Goal: Task Accomplishment & Management: Complete application form

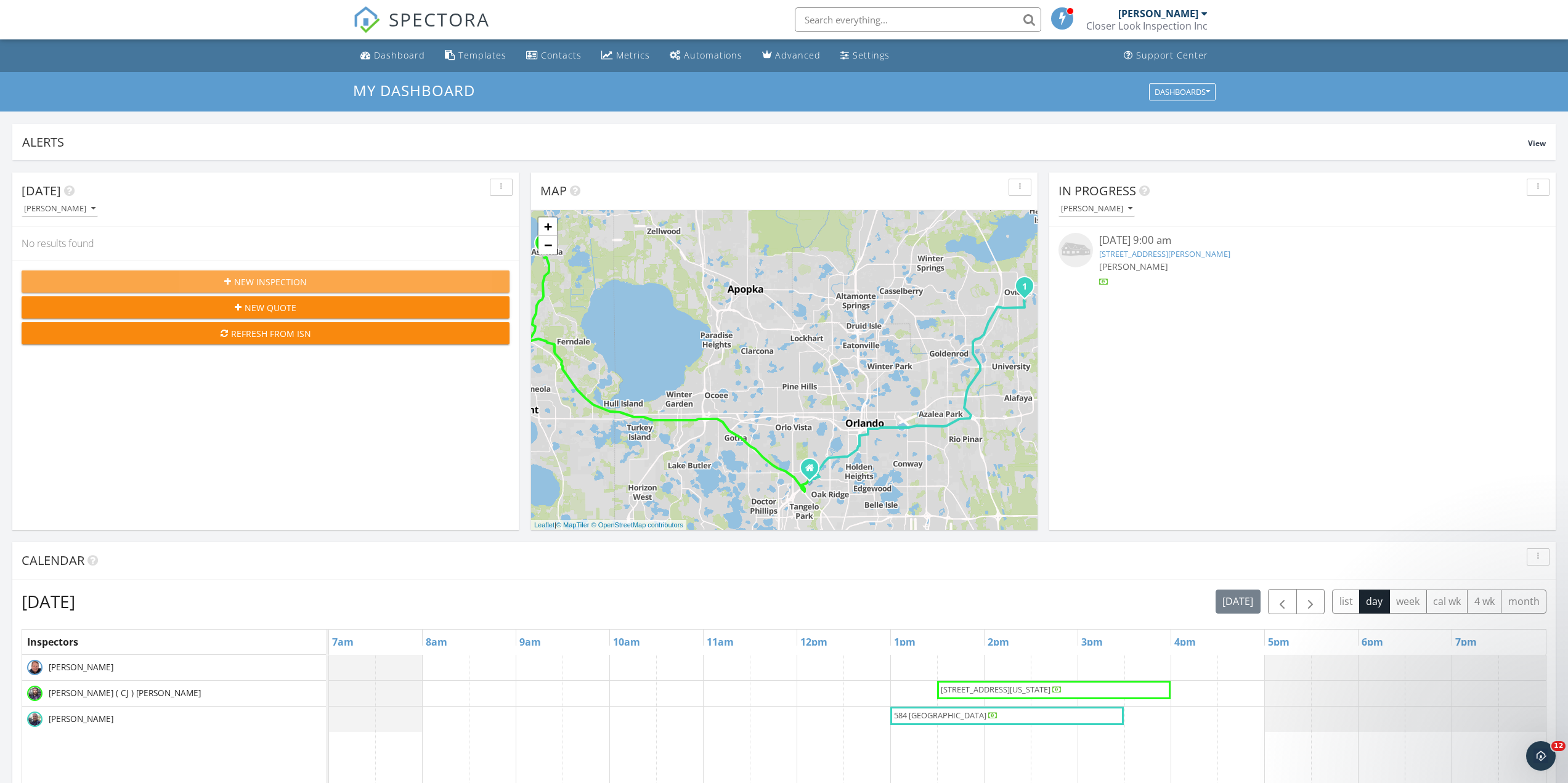
click at [273, 284] on span "New Inspection" at bounding box center [270, 282] width 73 height 13
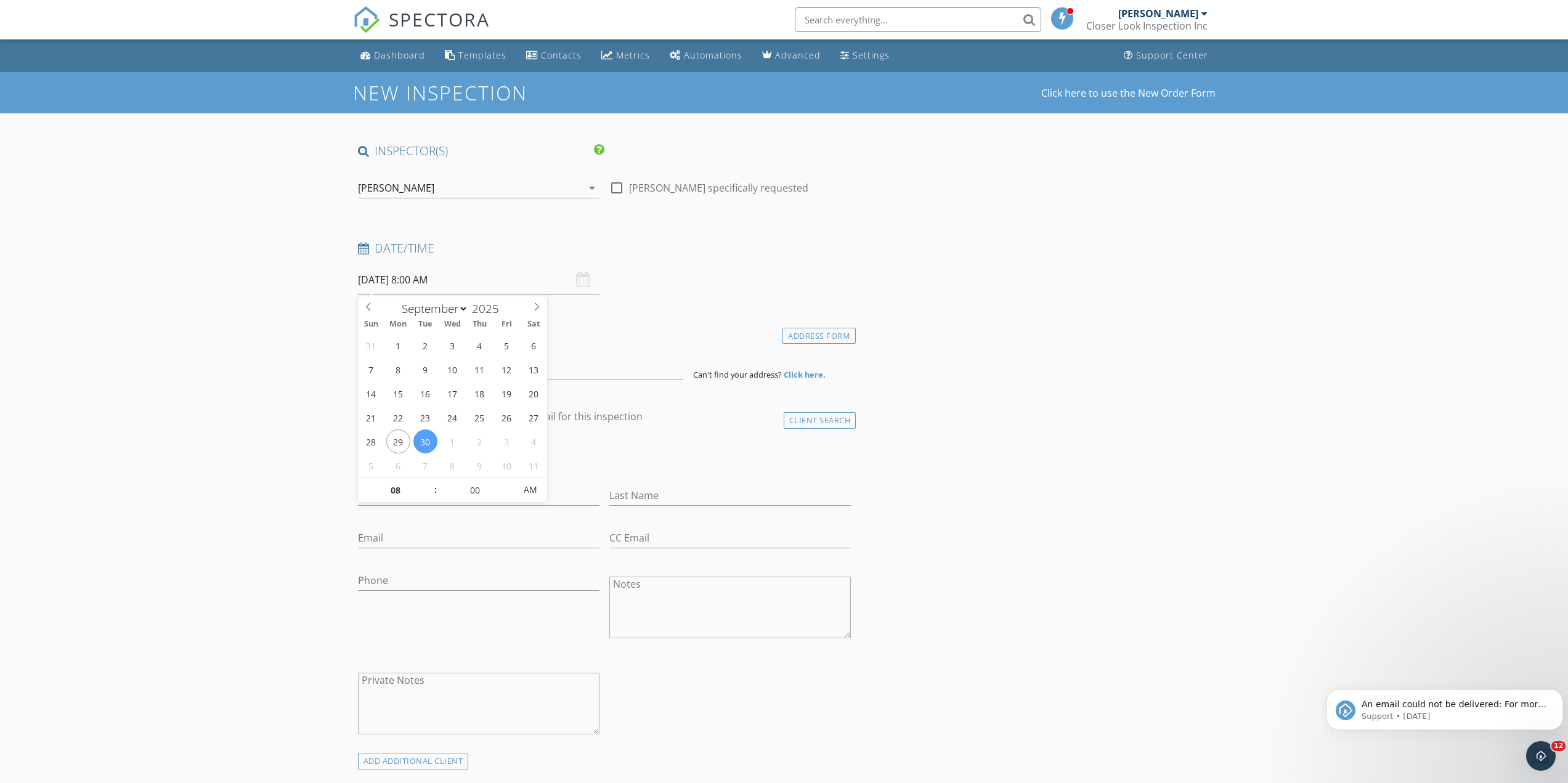
click at [542, 277] on input "[DATE] 8:00 AM" at bounding box center [478, 280] width 242 height 30
type input "[DATE] 8:00 AM"
type input "09"
type input "[DATE] 9:00 AM"
click at [426, 480] on span at bounding box center [430, 484] width 9 height 12
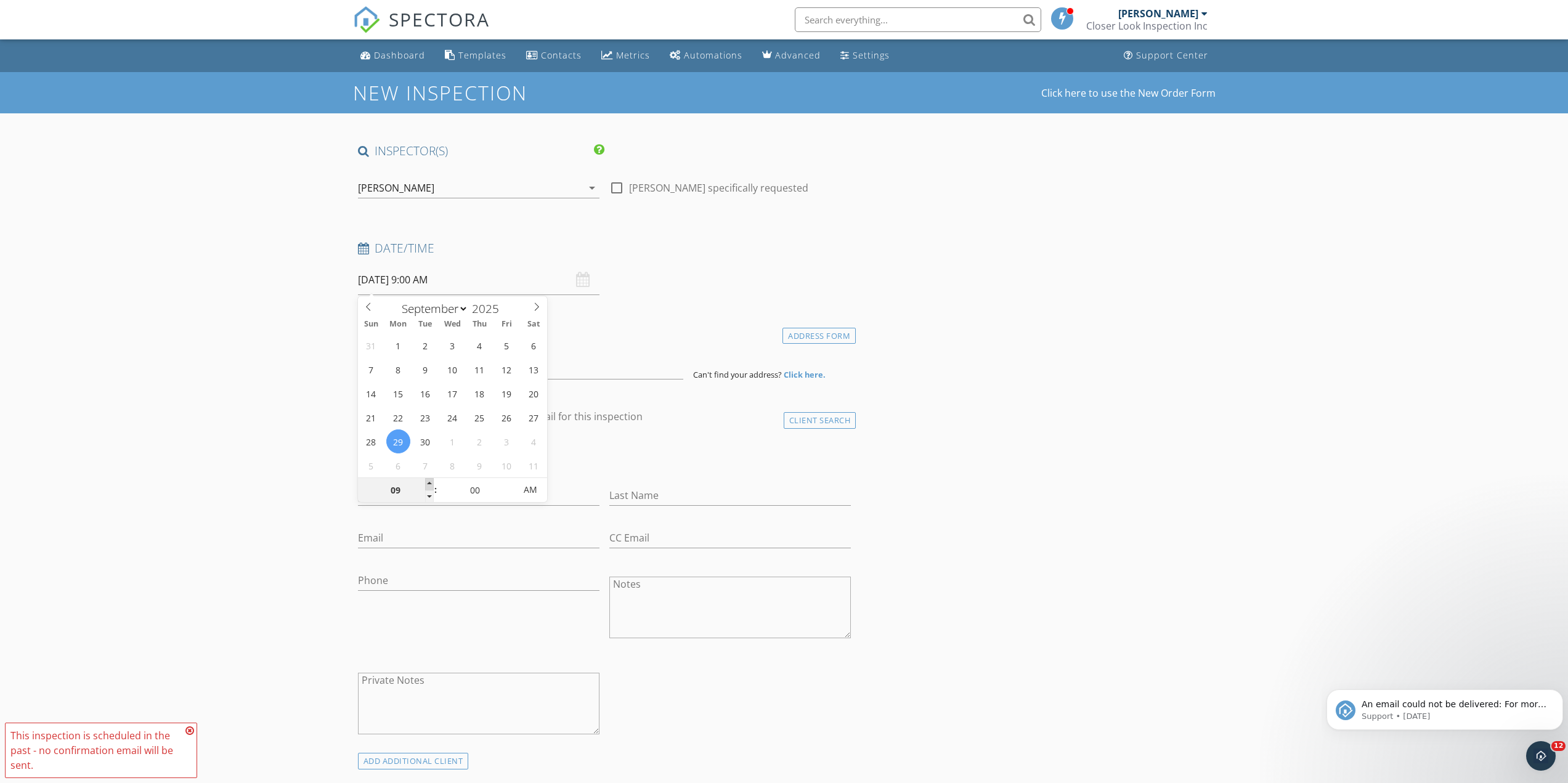
type input "10"
type input "[DATE] 10:00 AM"
click at [426, 482] on span at bounding box center [430, 484] width 9 height 12
type input "11"
type input "[DATE] 11:00 AM"
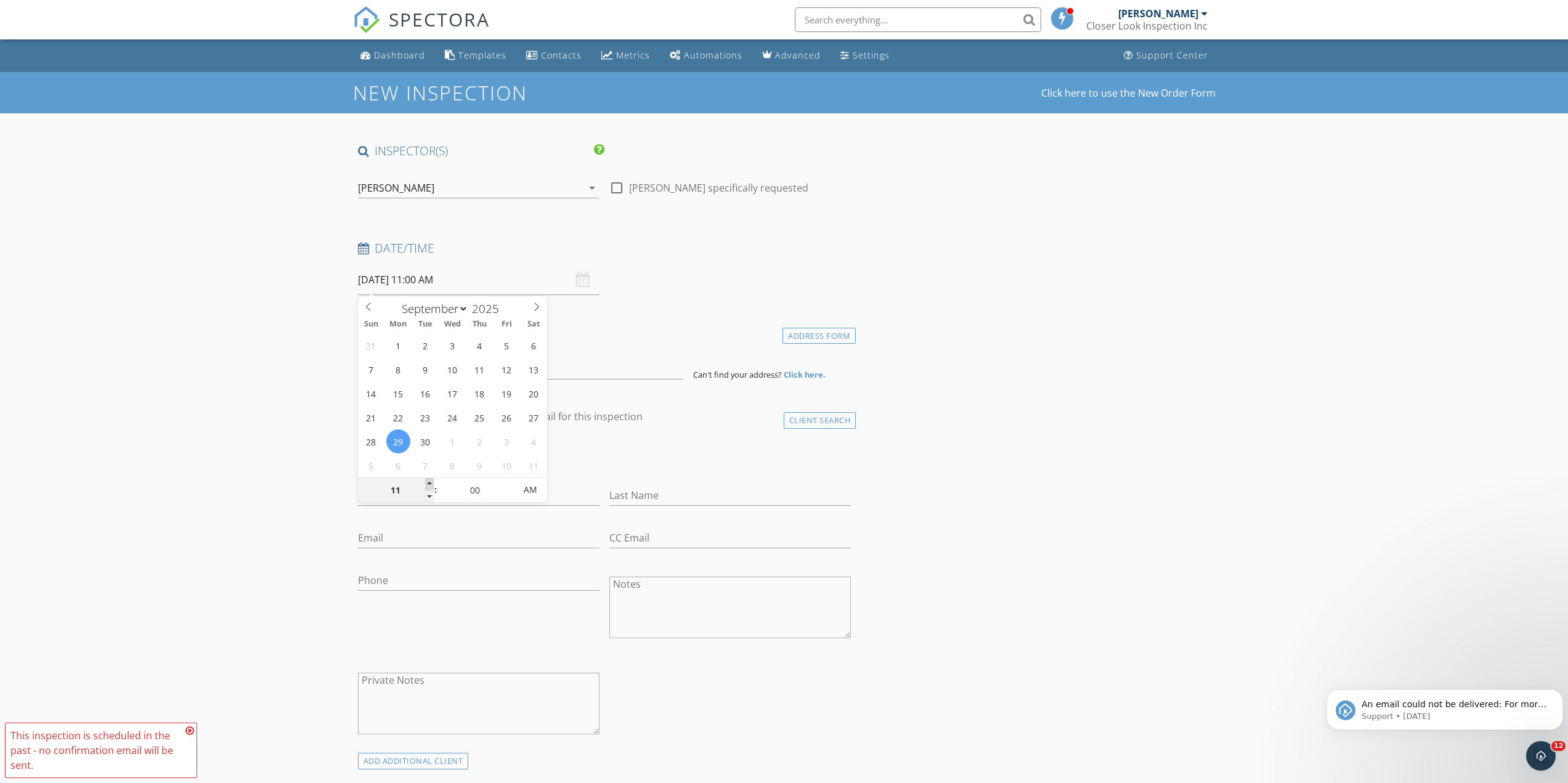
click at [426, 482] on span at bounding box center [430, 484] width 9 height 12
type input "12"
type input "[DATE] 12:00 PM"
click at [426, 482] on span at bounding box center [430, 484] width 9 height 12
type input "01"
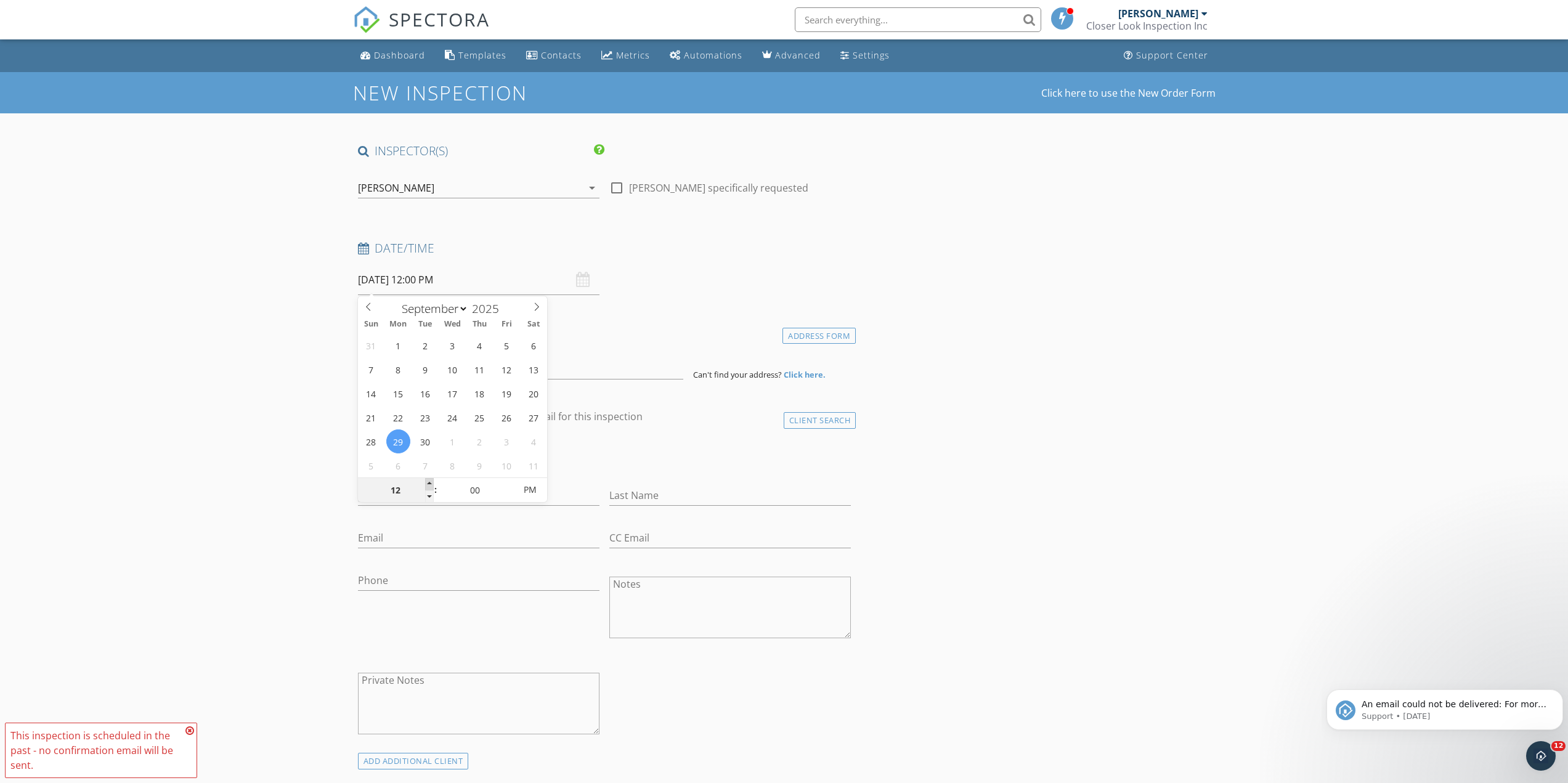
type input "09/29/2025 1:00 PM"
click at [426, 482] on span at bounding box center [430, 484] width 9 height 12
type input "02"
type input "09/29/2025 2:00 PM"
click at [426, 482] on span at bounding box center [430, 484] width 9 height 12
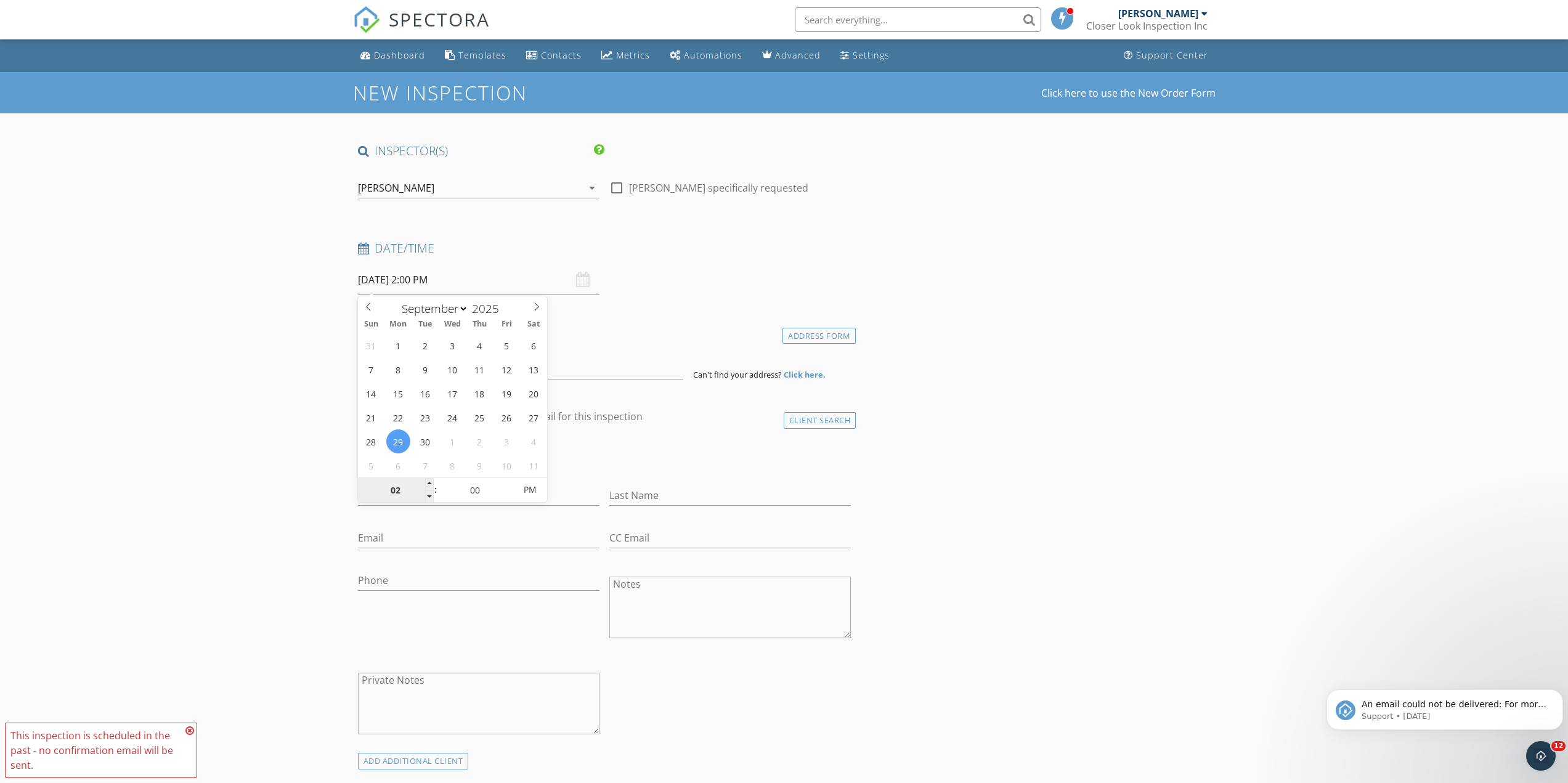
click at [424, 482] on input "02" at bounding box center [395, 490] width 76 height 25
click at [424, 481] on input "02" at bounding box center [395, 490] width 76 height 25
type input "03"
type input "[DATE] 3:00 PM"
click at [430, 483] on span at bounding box center [430, 484] width 9 height 12
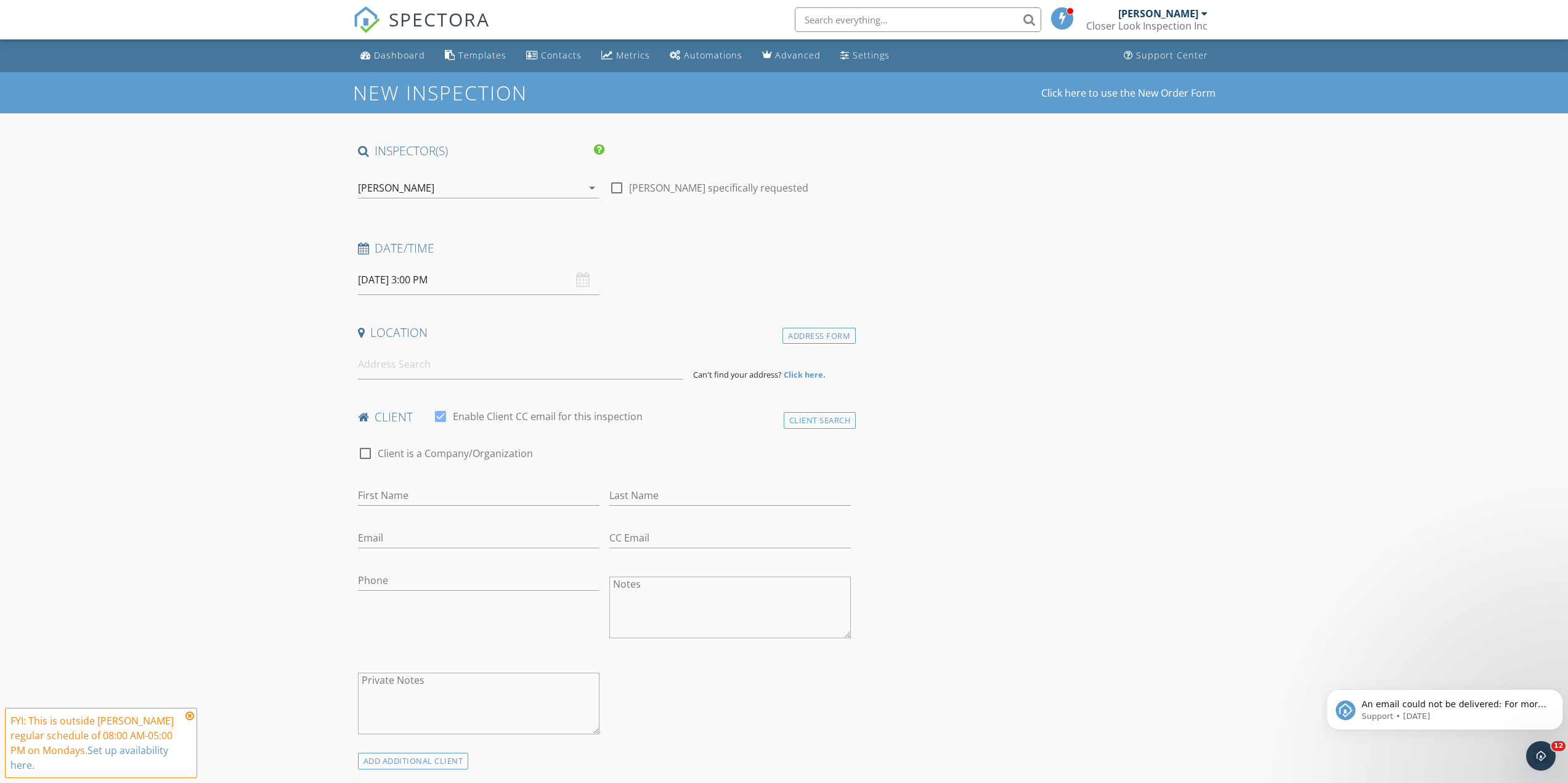
drag, startPoint x: 605, startPoint y: 477, endPoint x: 601, endPoint y: 469, distance: 8.9
click at [605, 476] on div "Last Name" at bounding box center [730, 496] width 251 height 42
click at [416, 366] on input at bounding box center [521, 365] width 326 height 30
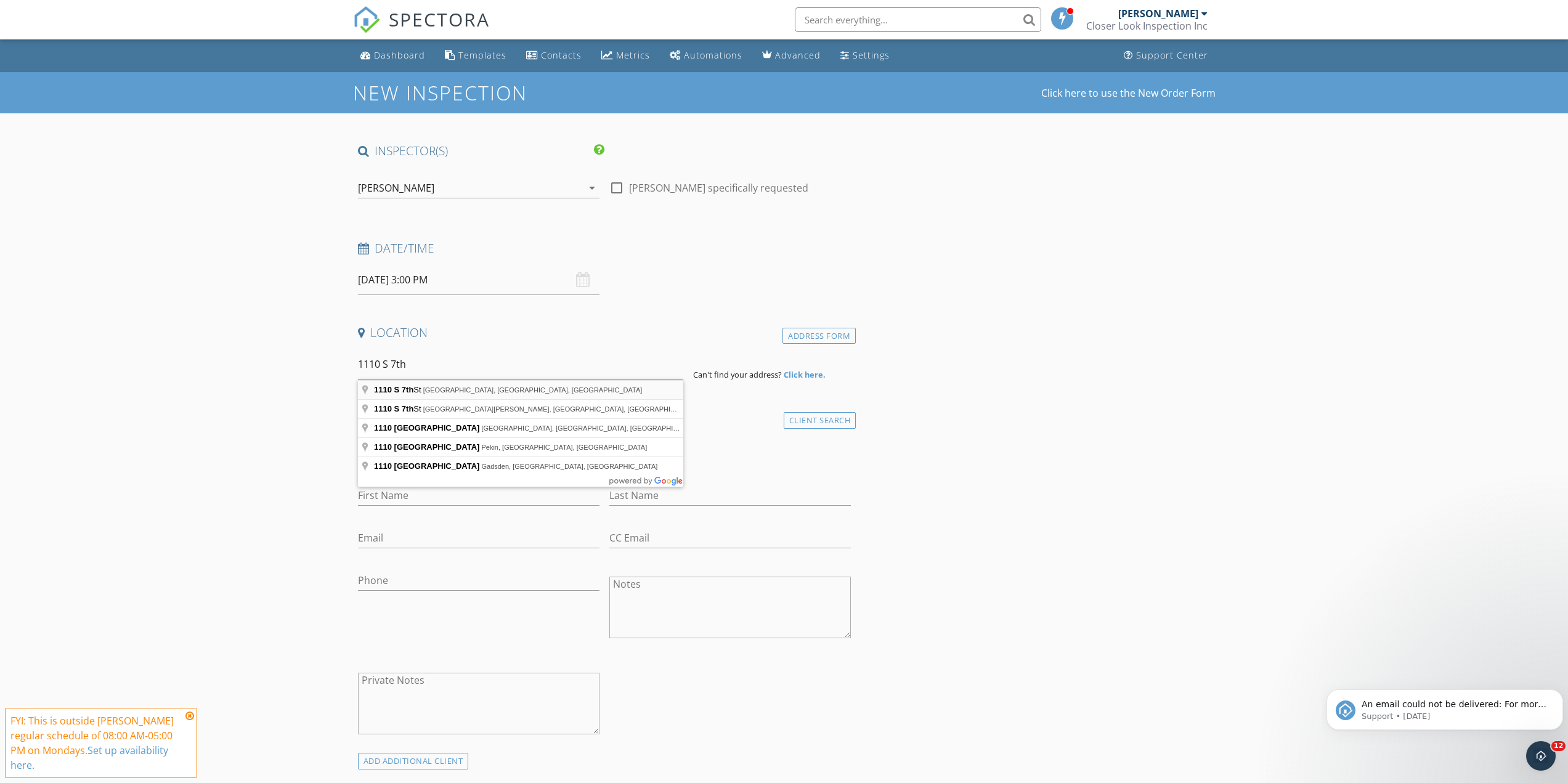
type input "1110 S 7th St, Leesburg, FL, USA"
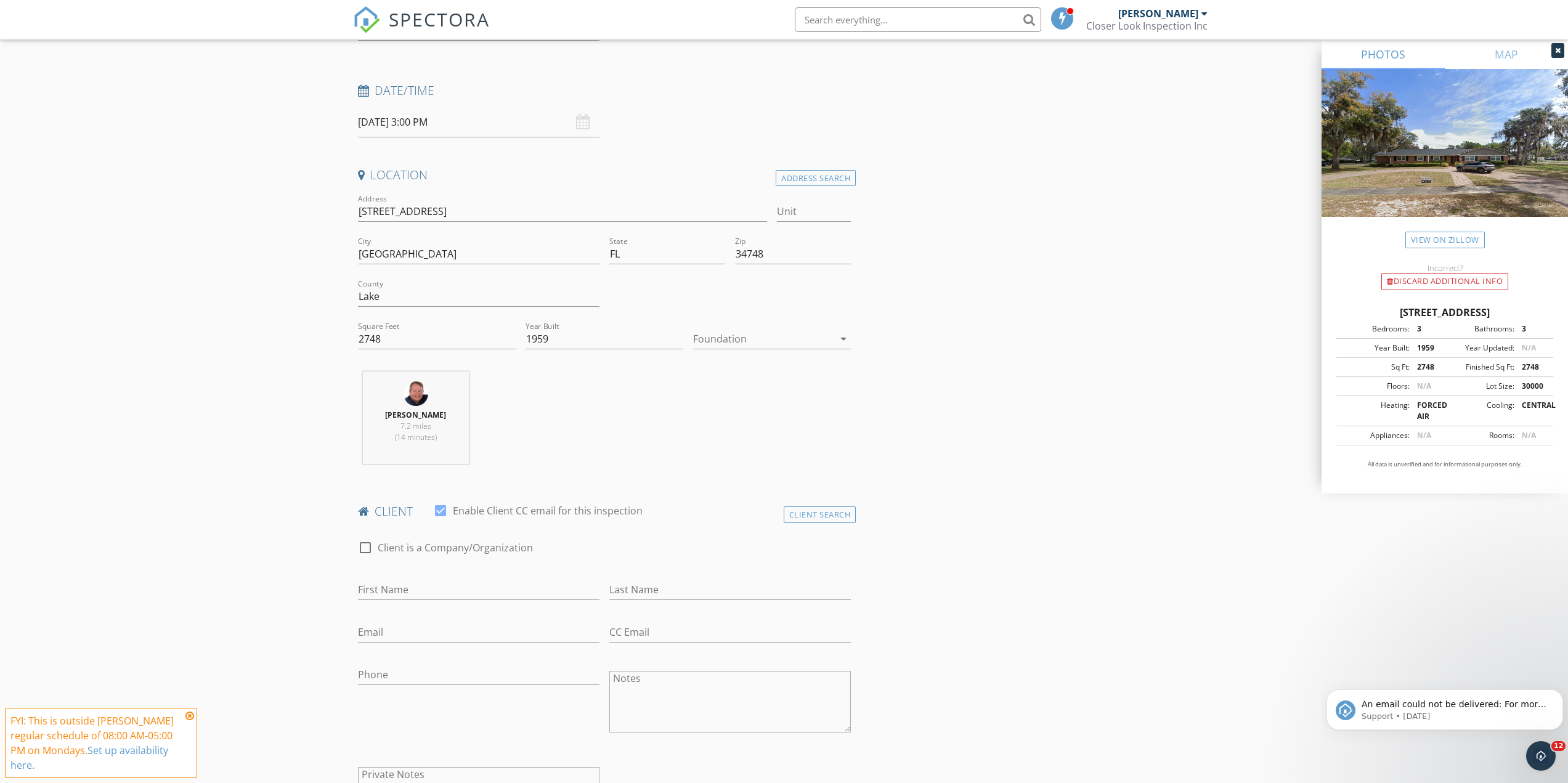
scroll to position [185, 0]
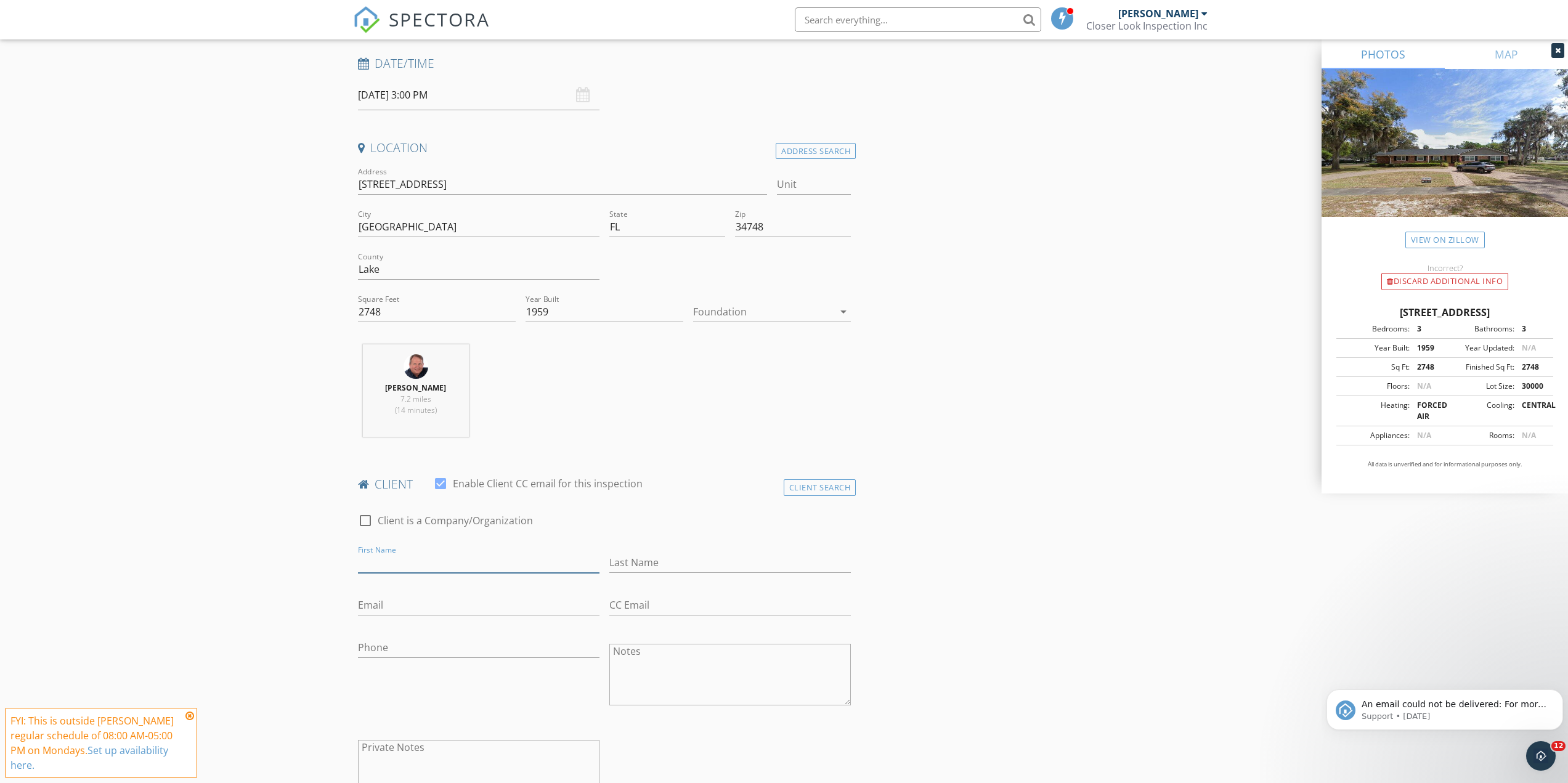
click at [377, 562] on input "First Name" at bounding box center [478, 562] width 242 height 20
type input "[PERSON_NAME] and [PERSON_NAME]"
type input "Snow"
drag, startPoint x: 377, startPoint y: 607, endPoint x: 373, endPoint y: 602, distance: 6.4
click at [377, 607] on input "Email" at bounding box center [478, 605] width 242 height 20
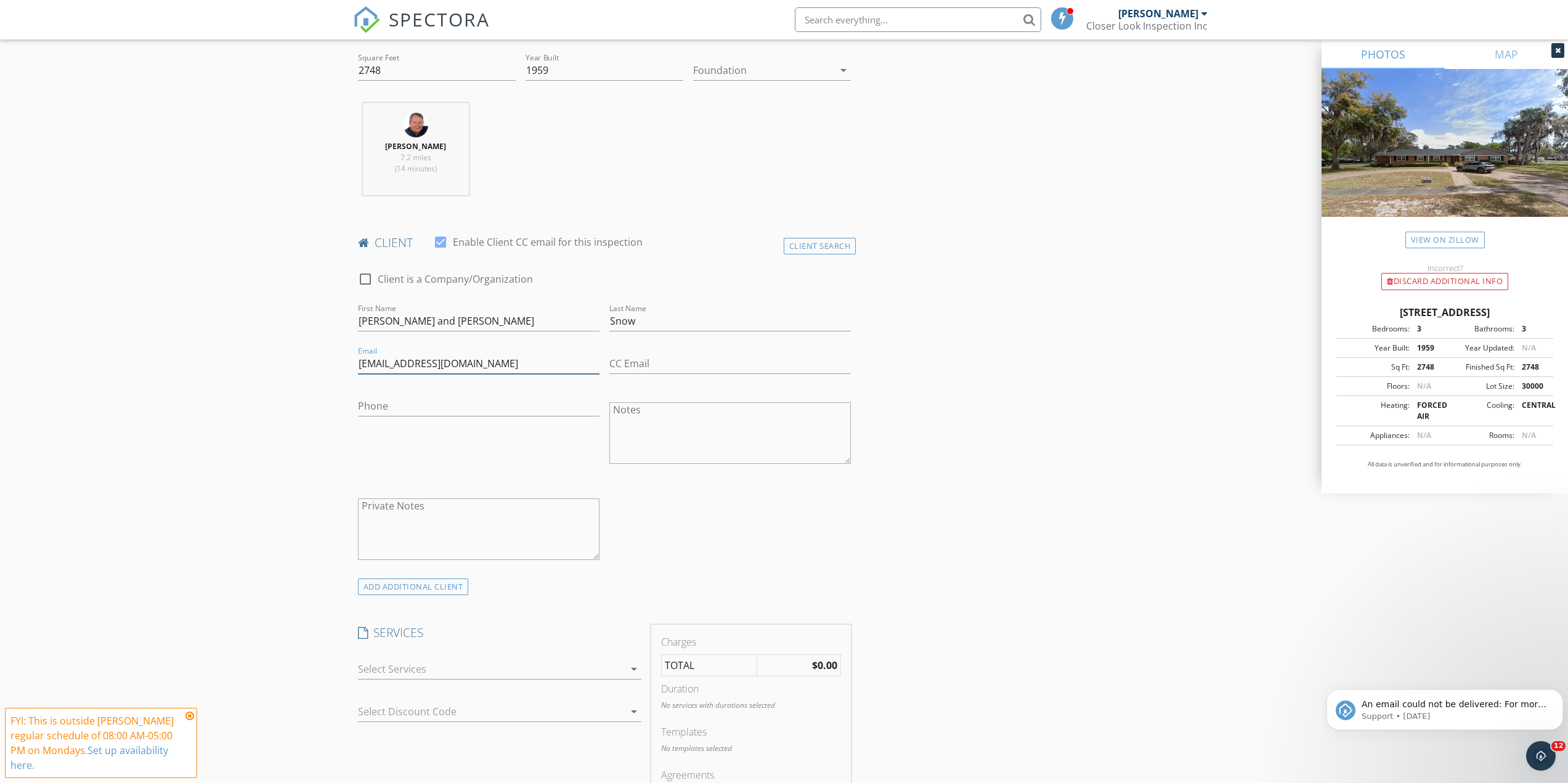
scroll to position [431, 0]
type input "[EMAIL_ADDRESS][DOMAIN_NAME]"
click at [633, 669] on icon "arrow_drop_down" at bounding box center [634, 664] width 15 height 15
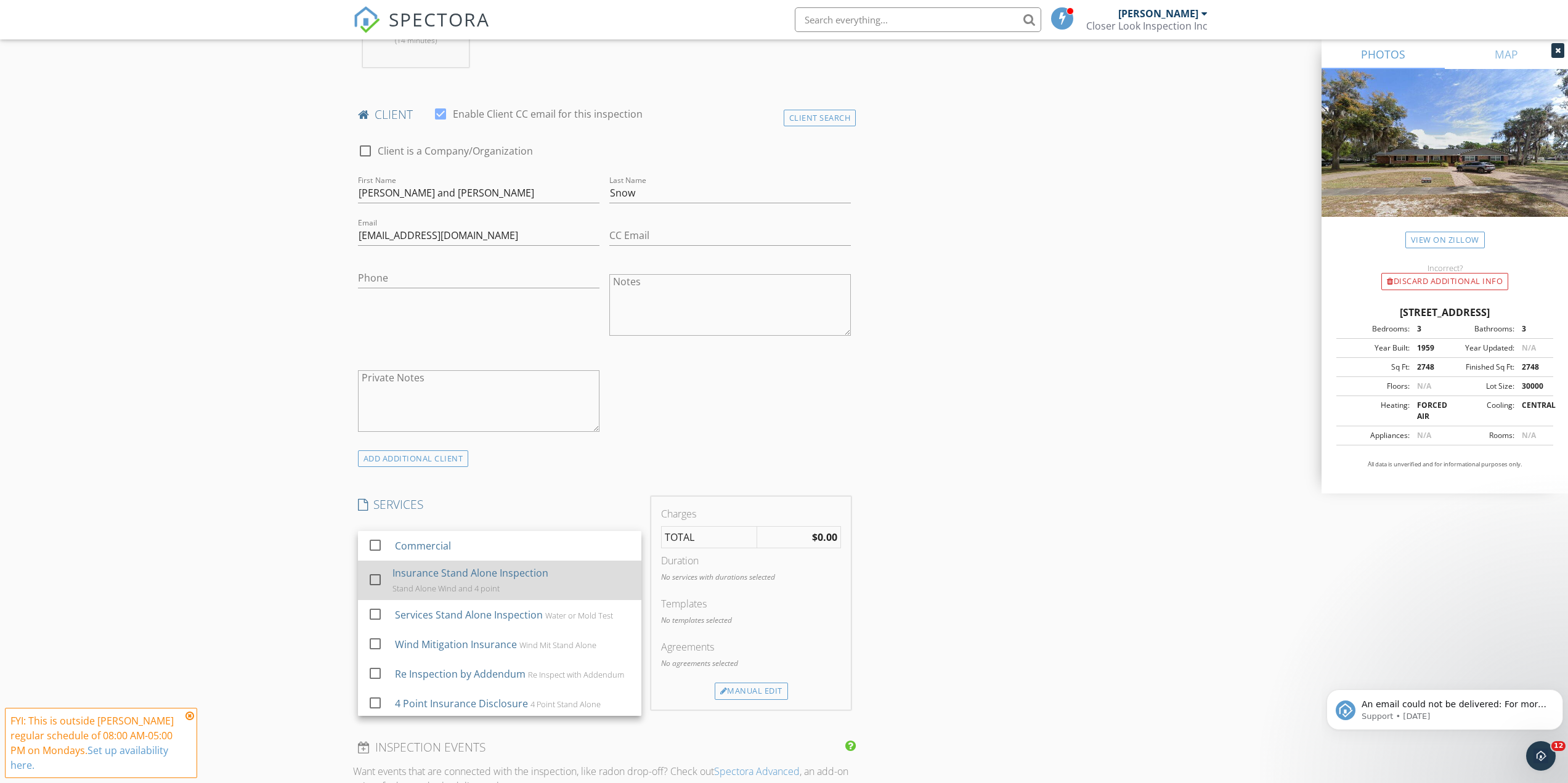
scroll to position [555, 0]
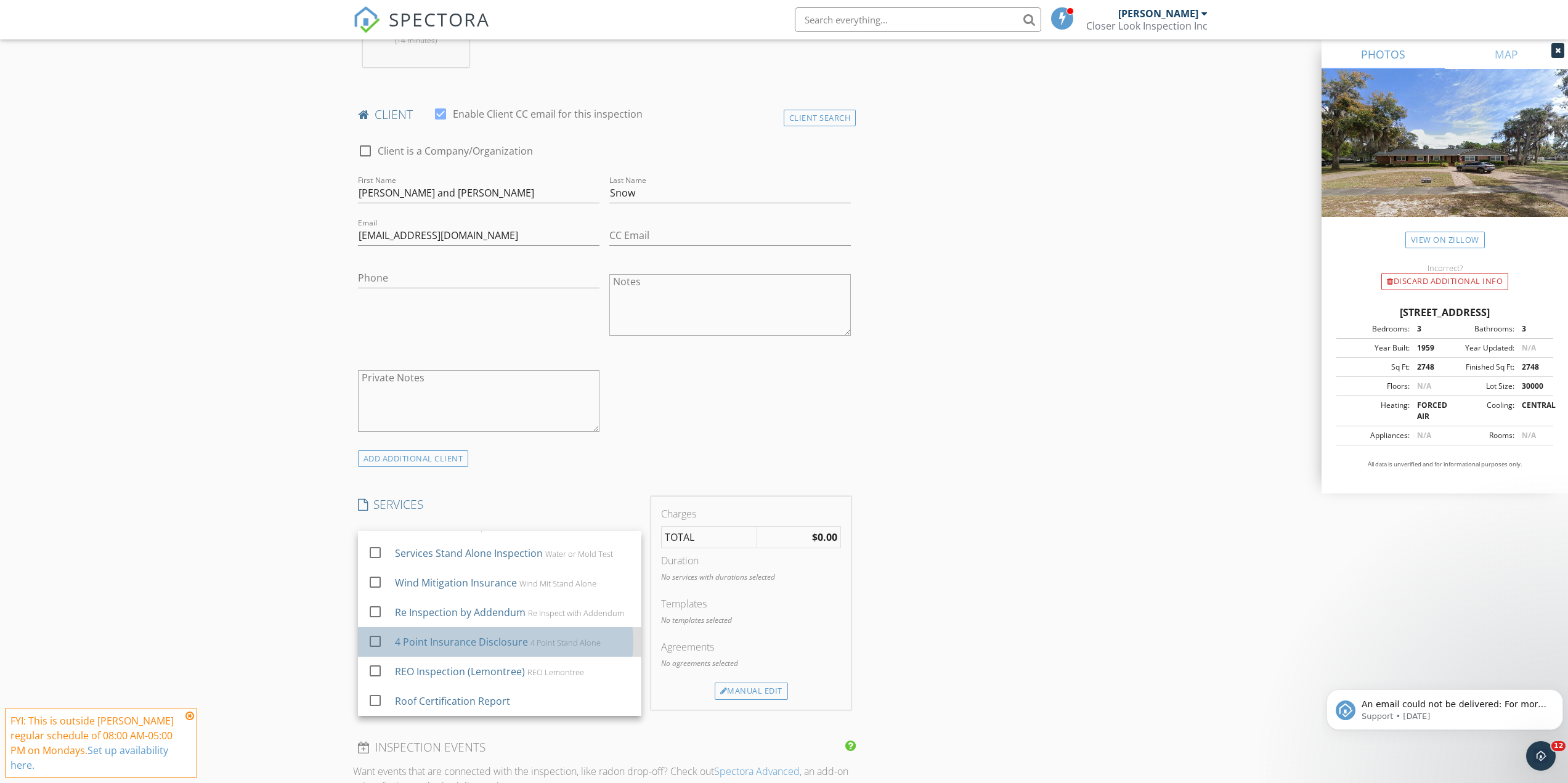
click at [588, 643] on div "4 Point Stand Alone" at bounding box center [565, 643] width 70 height 10
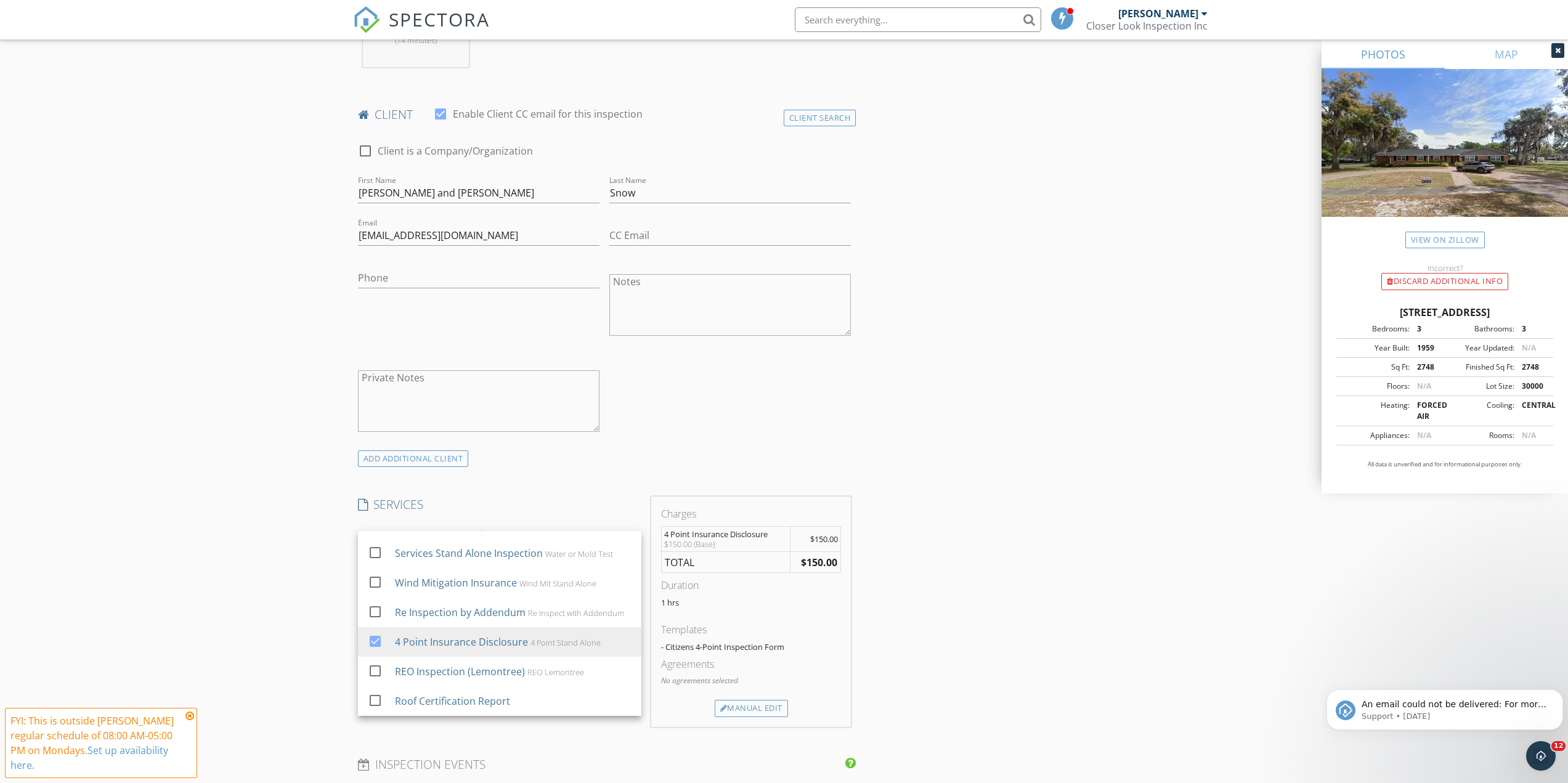
click at [1017, 555] on div "INSPECTOR(S) check_box Keith Wilson PRIMARY check_box_outline_blank Christopher…" at bounding box center [784, 607] width 863 height 2037
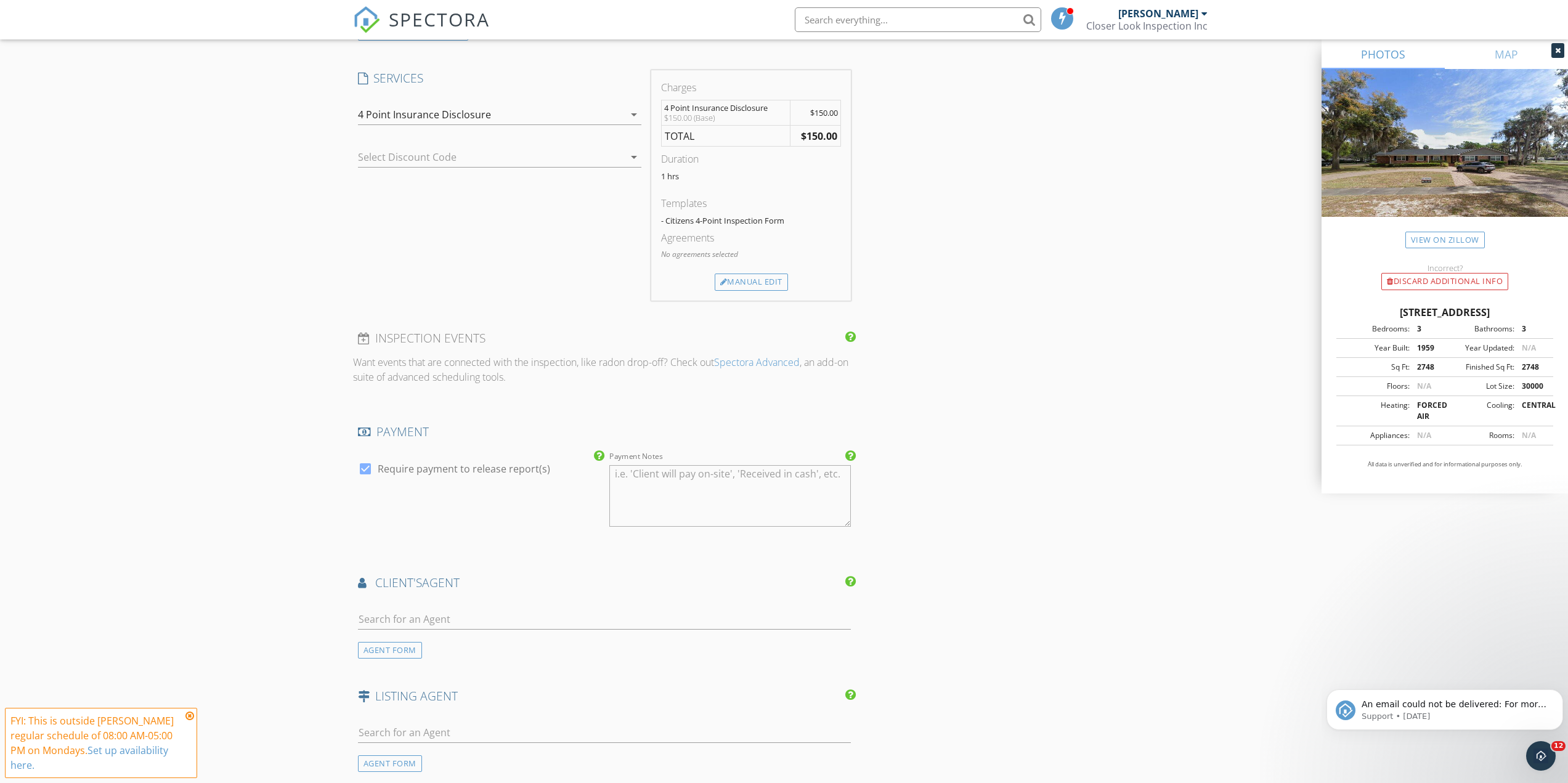
scroll to position [986, 0]
click at [362, 466] on div at bounding box center [366, 464] width 21 height 21
checkbox input "false"
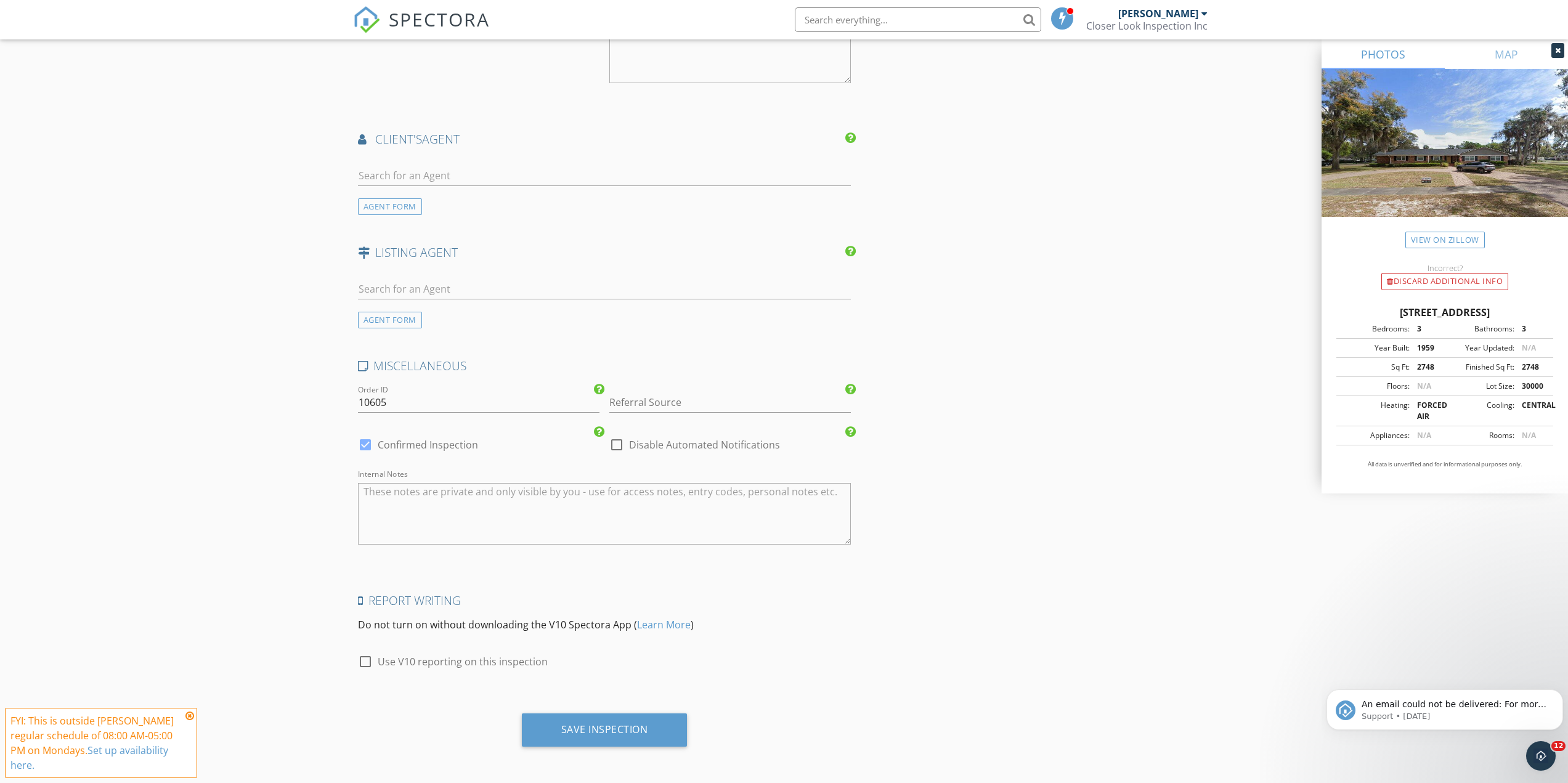
scroll to position [1427, 0]
click at [630, 726] on div "Save Inspection" at bounding box center [604, 726] width 87 height 12
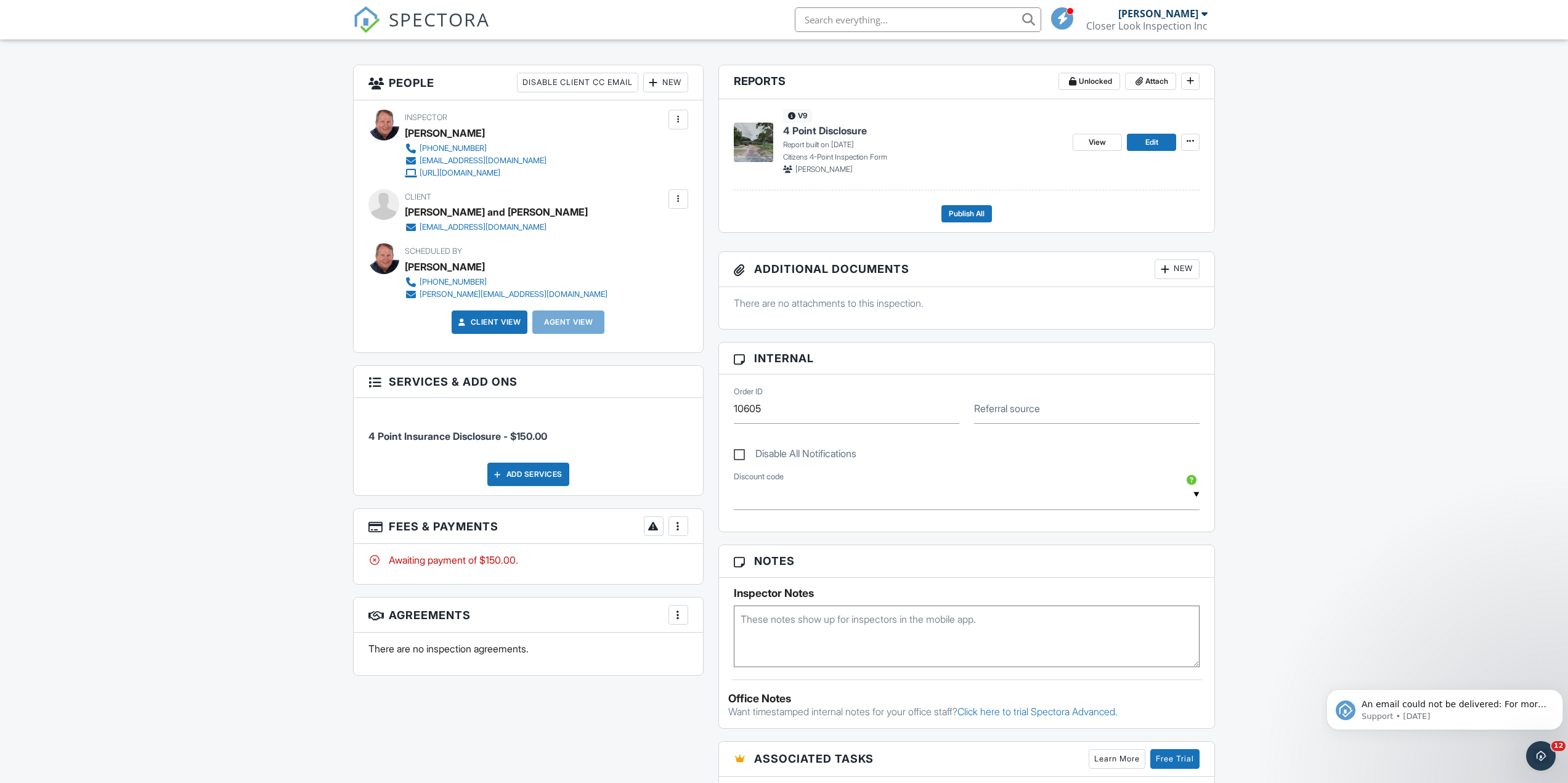
scroll to position [308, 0]
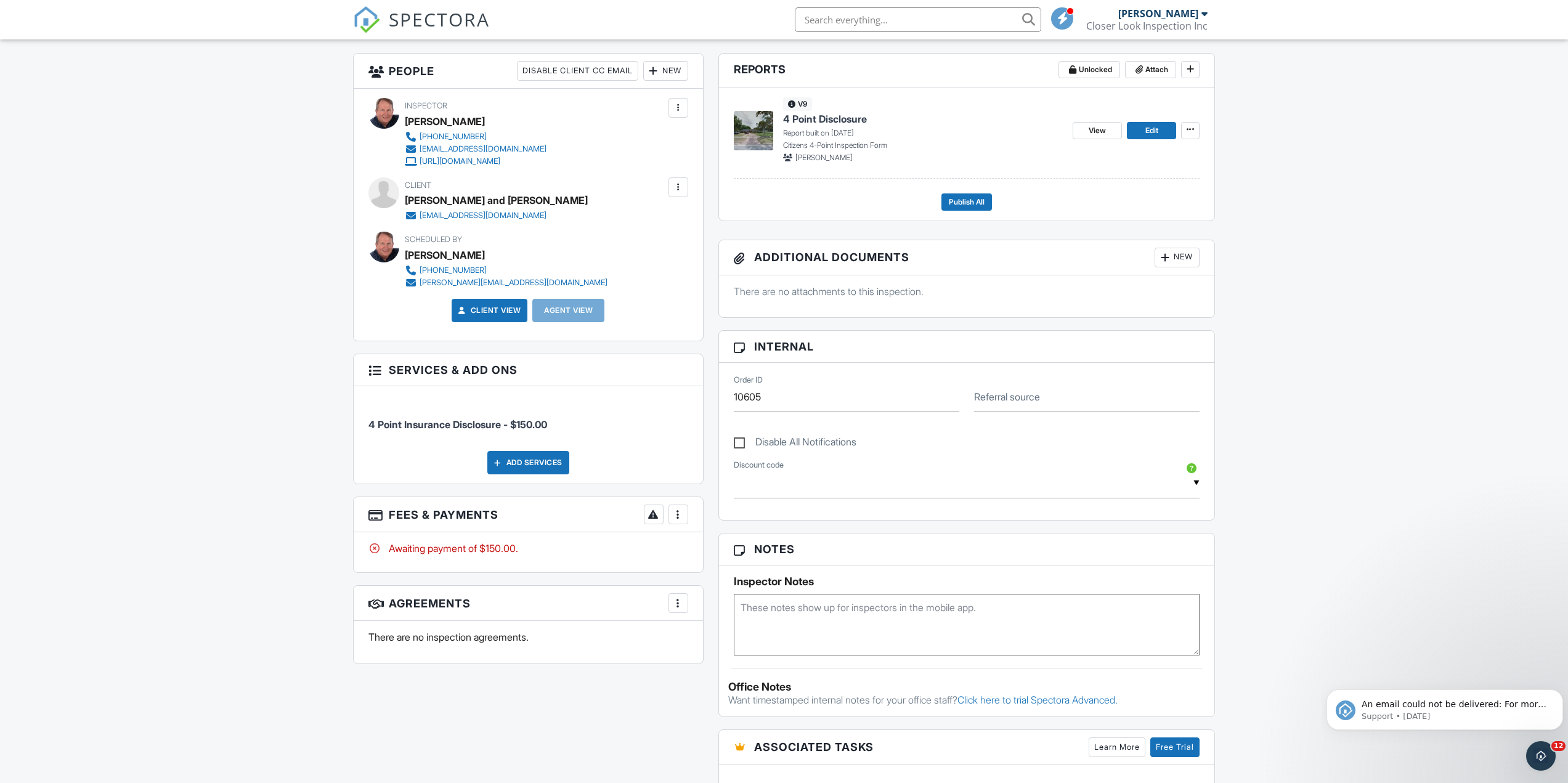
click at [677, 517] on div at bounding box center [678, 514] width 12 height 12
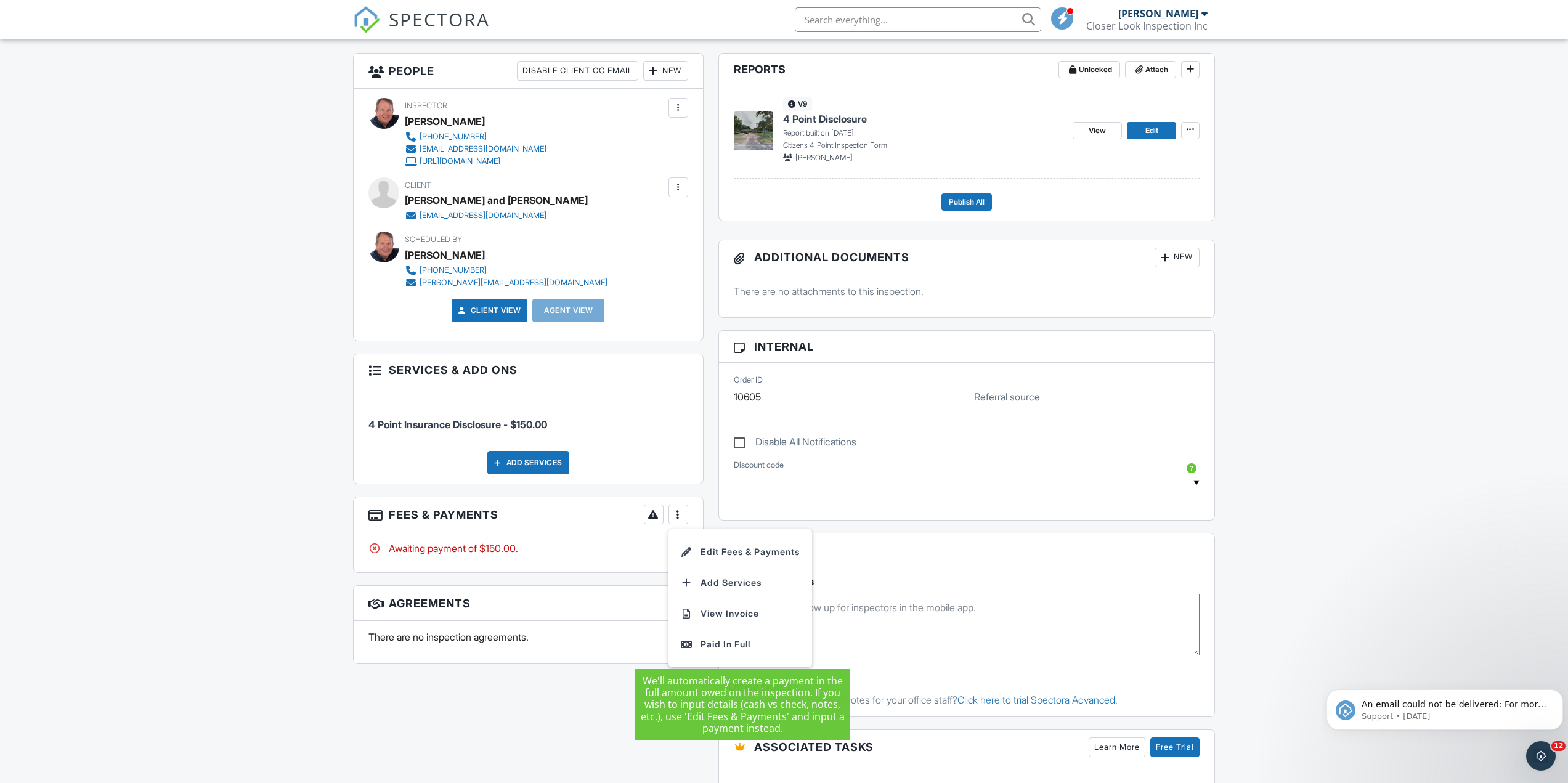
drag, startPoint x: 703, startPoint y: 650, endPoint x: 699, endPoint y: 645, distance: 6.4
click at [703, 651] on div "Paid In Full" at bounding box center [740, 644] width 119 height 15
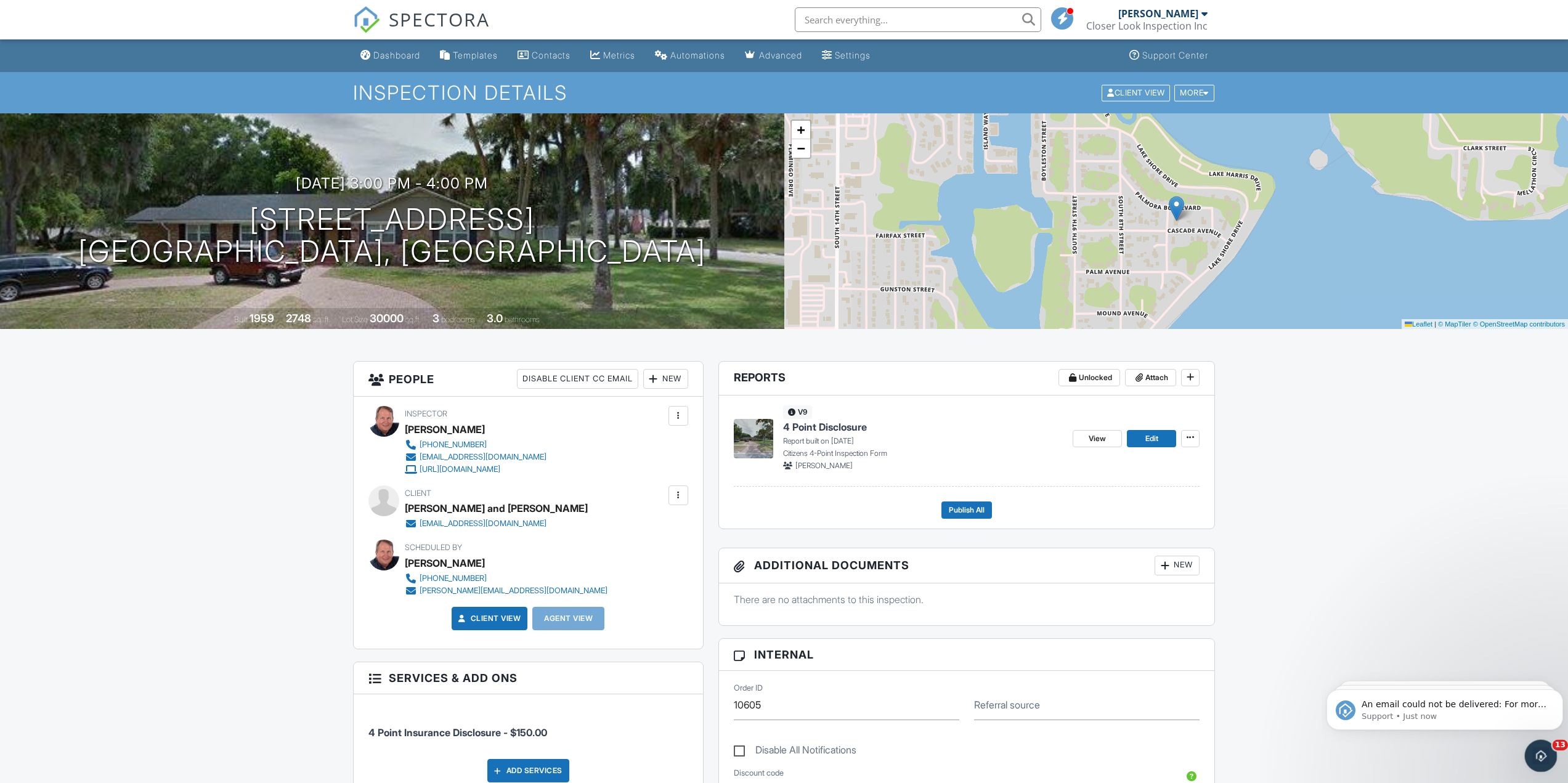
click at [1533, 752] on icon "Open Intercom Messenger" at bounding box center [1539, 753] width 20 height 20
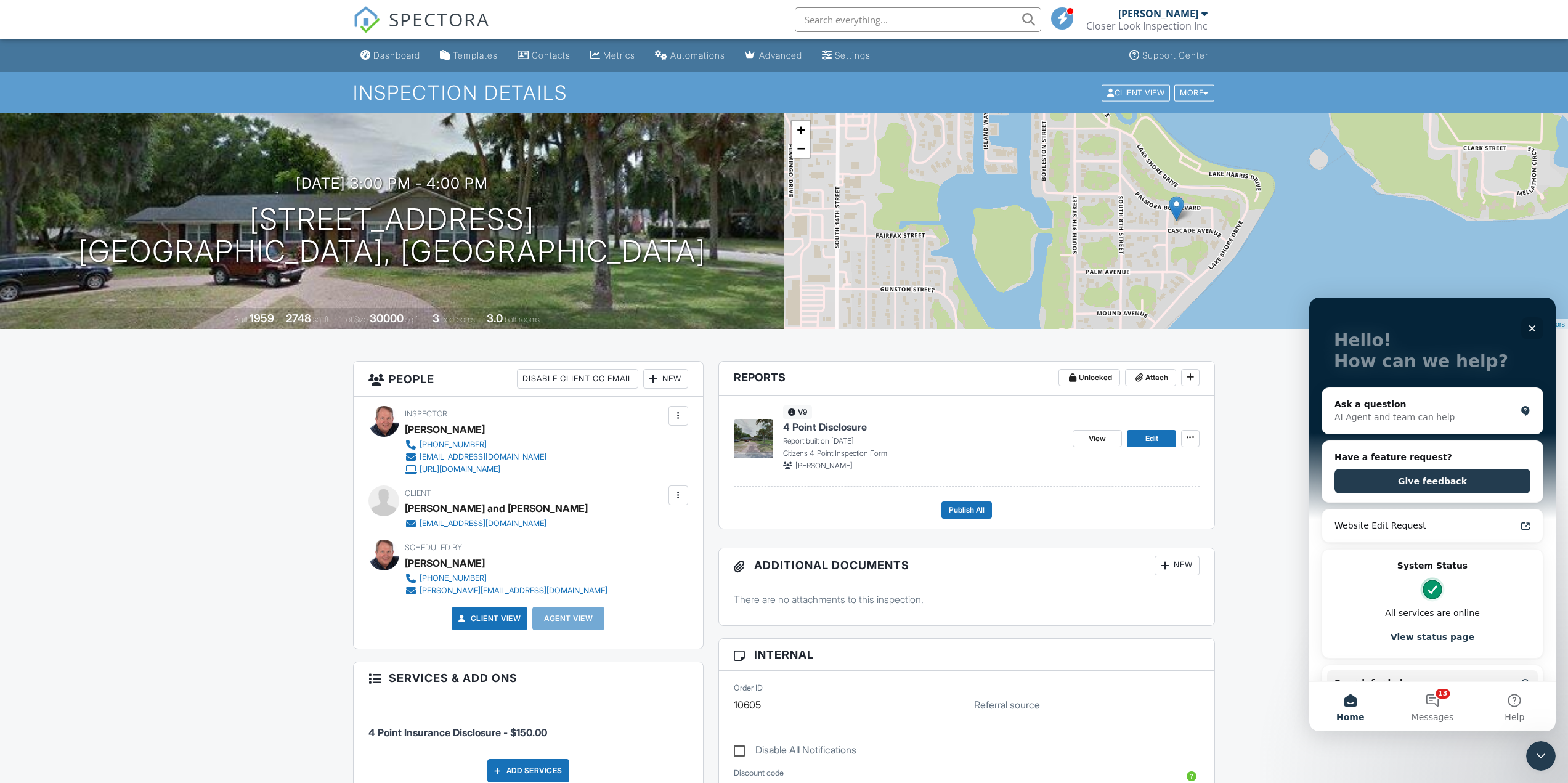
scroll to position [53, 0]
click at [1530, 755] on div "Close Intercom Messenger" at bounding box center [1539, 753] width 30 height 30
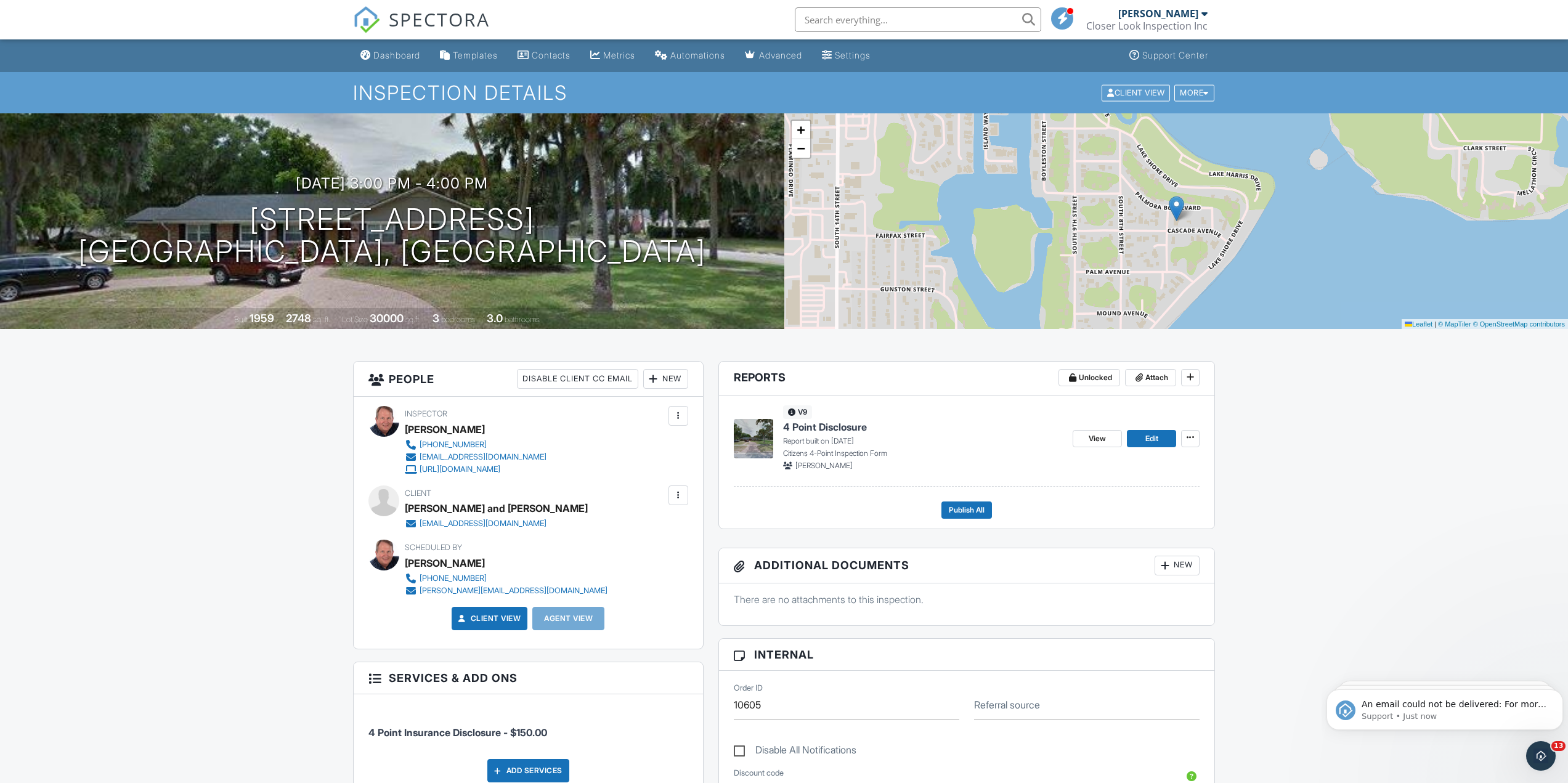
scroll to position [0, 0]
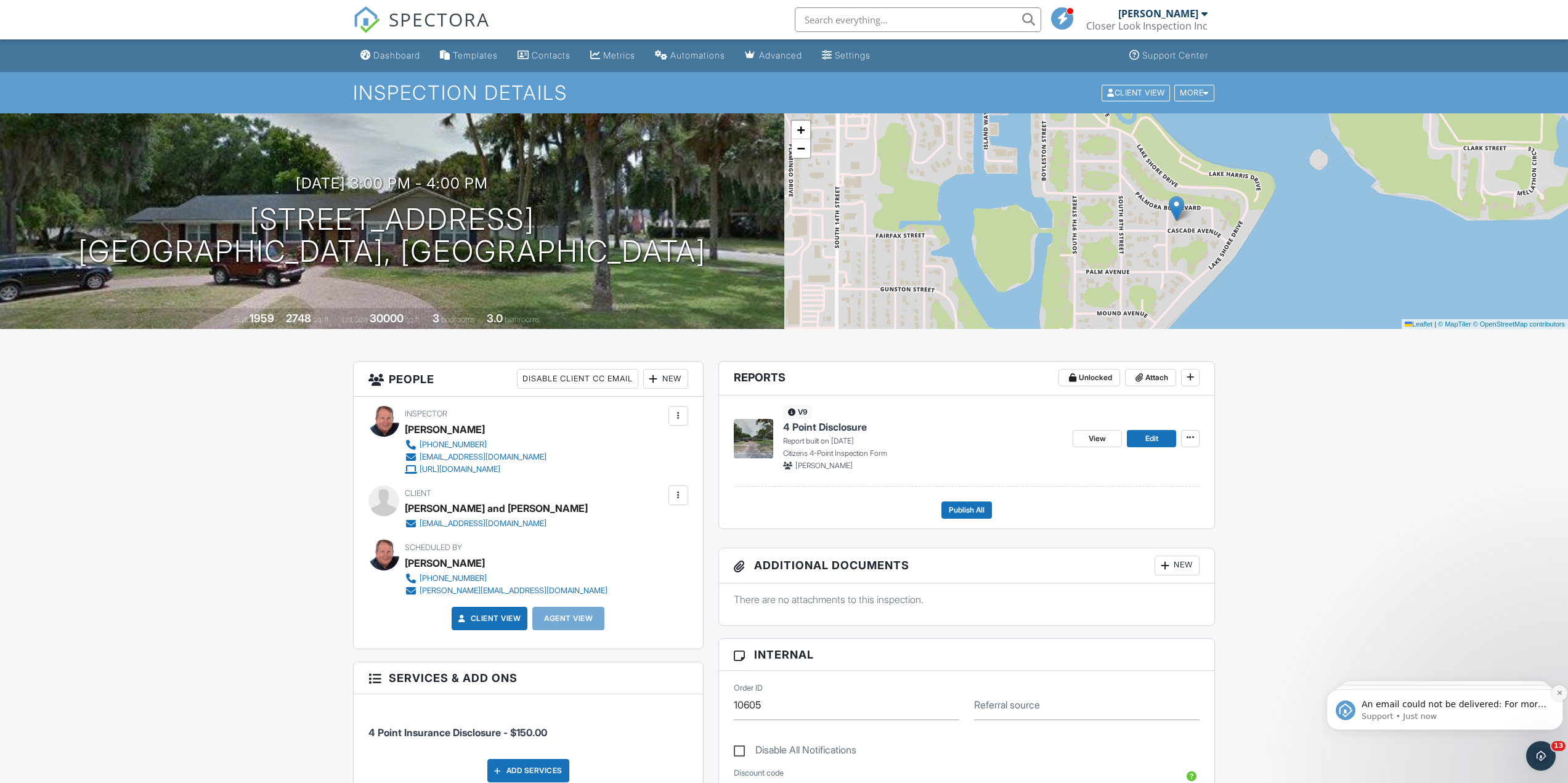
click at [1558, 691] on icon "Dismiss notification" at bounding box center [1560, 693] width 6 height 6
click at [1558, 691] on icon "Dismiss notification" at bounding box center [1558, 692] width 4 height 4
click at [1558, 691] on icon "Dismiss notification" at bounding box center [1559, 693] width 4 height 4
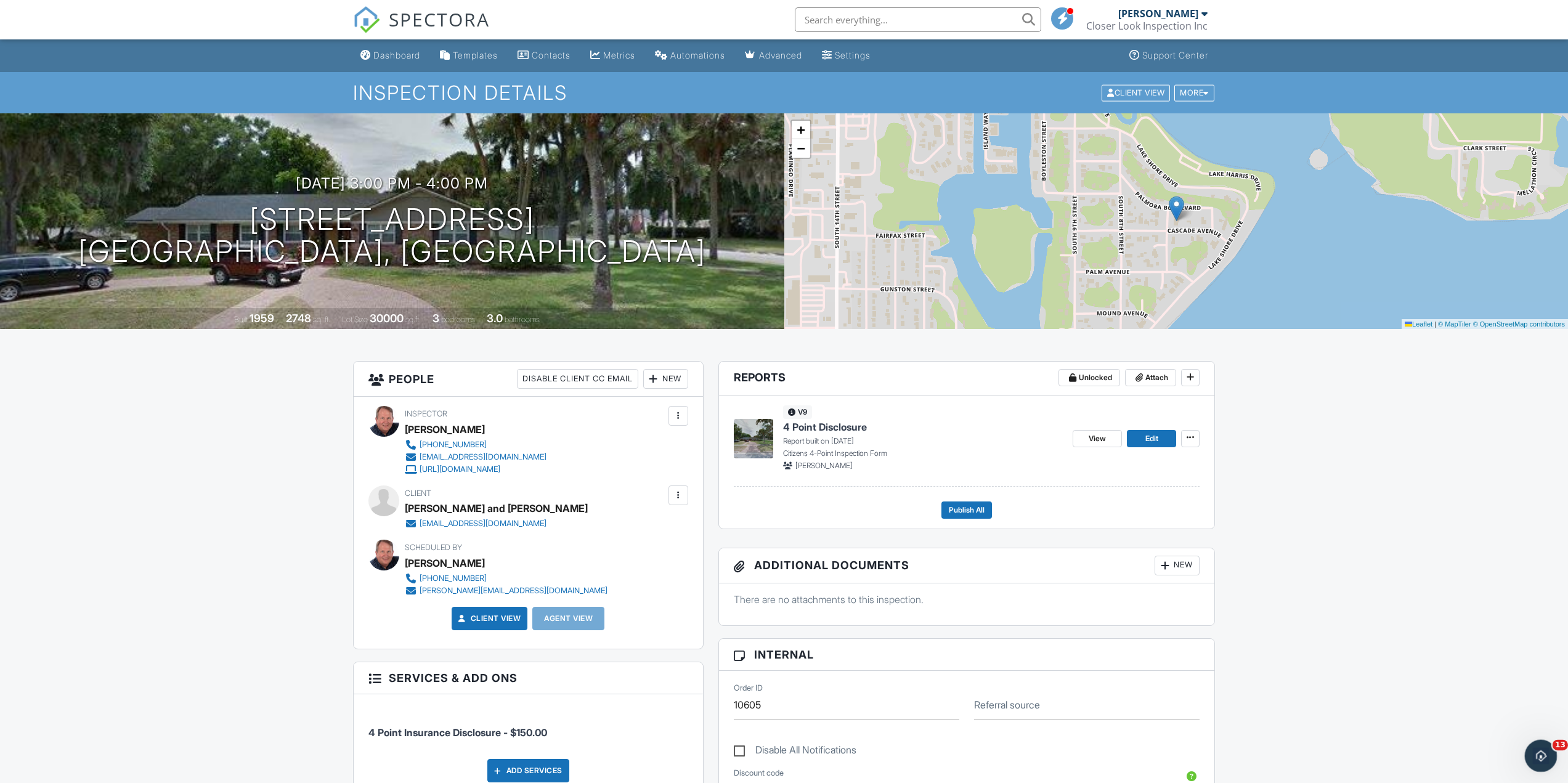
click at [1534, 751] on icon "Open Intercom Messenger" at bounding box center [1539, 753] width 20 height 20
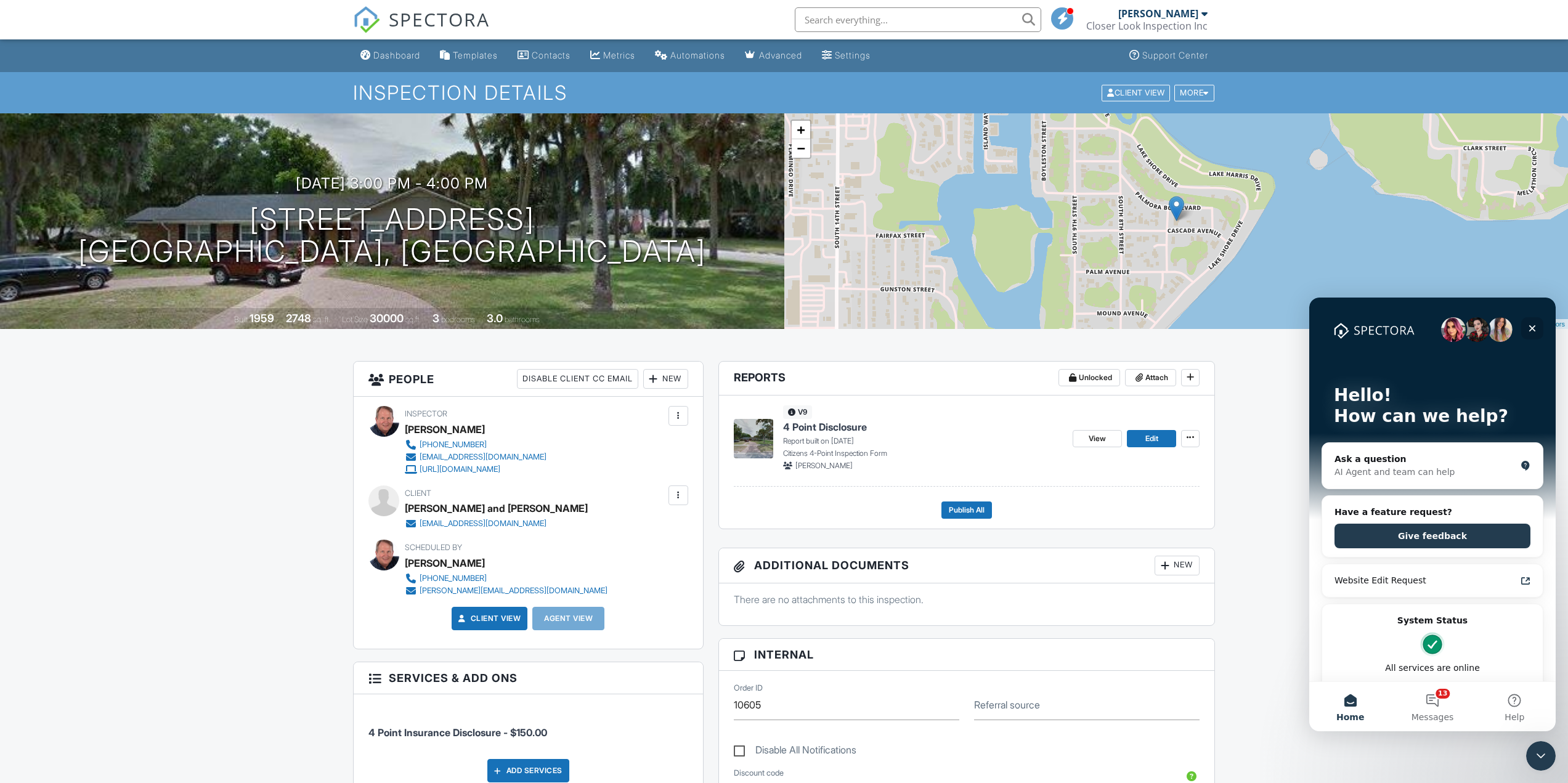
drag, startPoint x: 1528, startPoint y: 330, endPoint x: 2839, endPoint y: 627, distance: 1344.2
click at [1528, 330] on icon "Close" at bounding box center [1532, 328] width 10 height 10
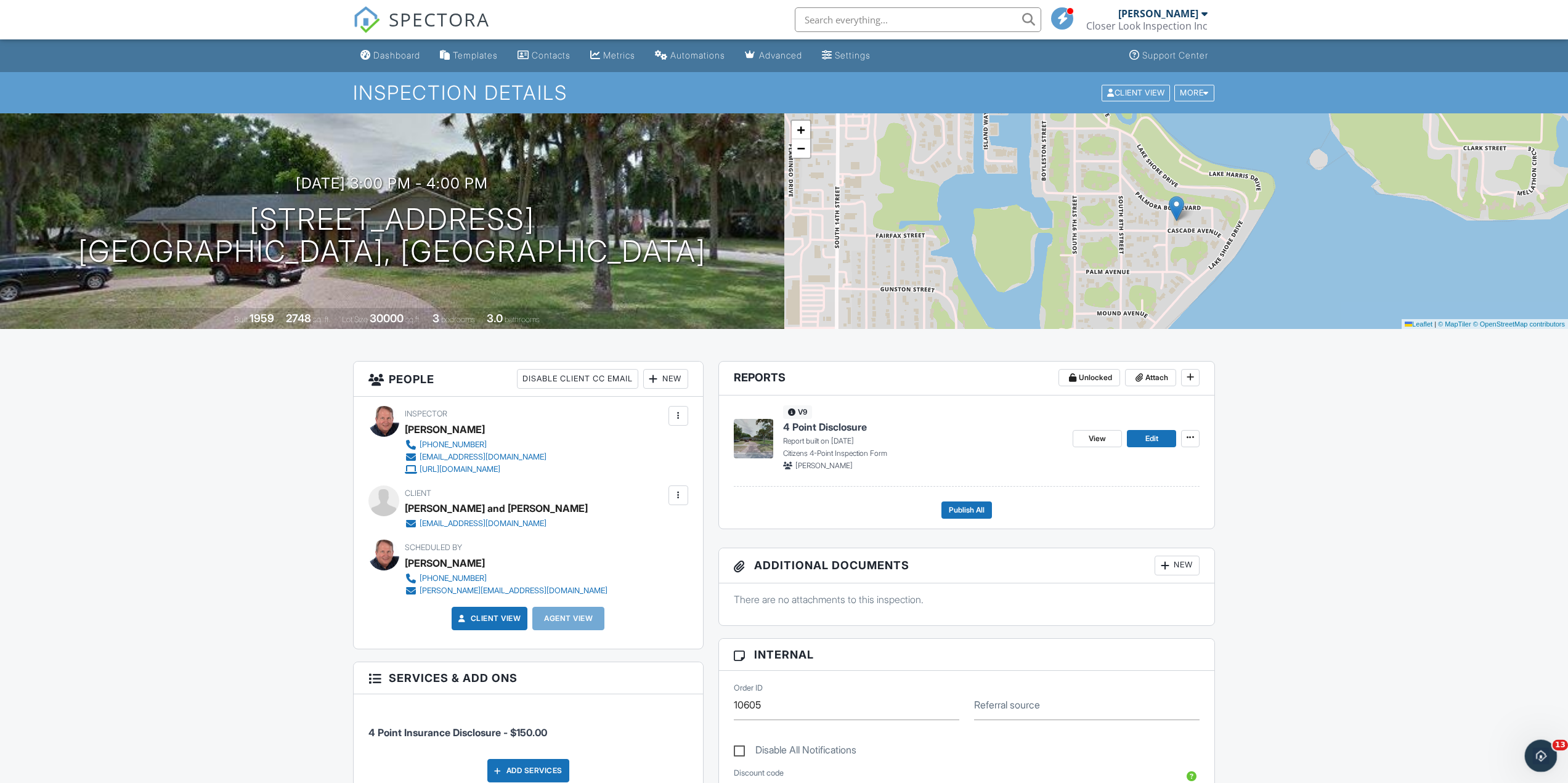
click at [1546, 753] on icon "Open Intercom Messenger" at bounding box center [1539, 753] width 20 height 20
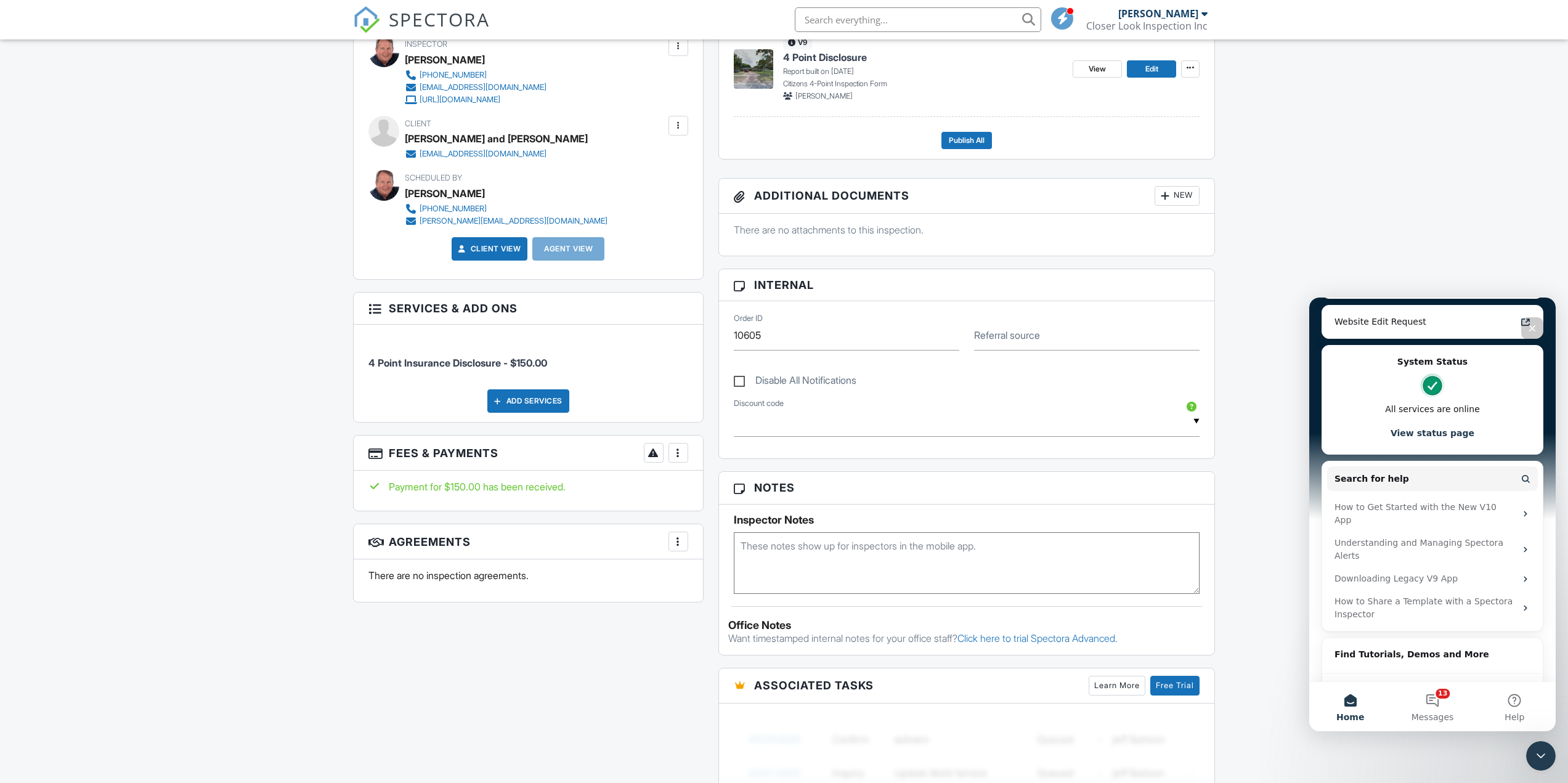
scroll to position [300, 0]
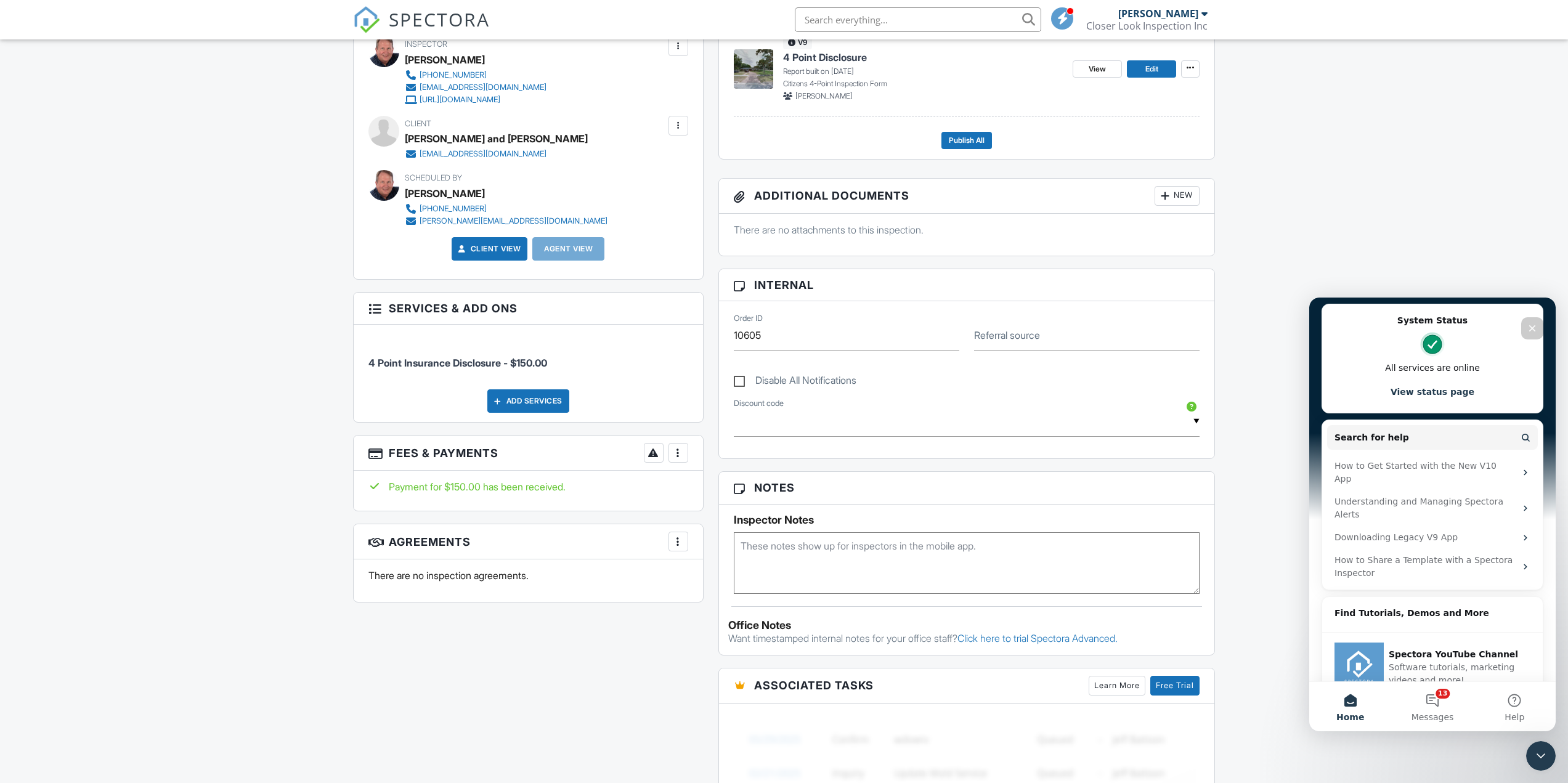
drag, startPoint x: 126, startPoint y: 398, endPoint x: 1483, endPoint y: 765, distance: 1405.8
click at [1484, 768] on div "Dashboard Templates Contacts Metrics Automations Advanced Settings Support Cent…" at bounding box center [784, 457] width 1568 height 1576
drag, startPoint x: 1499, startPoint y: 777, endPoint x: 1439, endPoint y: 749, distance: 66.2
click at [1488, 774] on div "Dashboard Templates Contacts Metrics Automations Advanced Settings Support Cent…" at bounding box center [784, 457] width 1568 height 1576
